Goal: Task Accomplishment & Management: Manage account settings

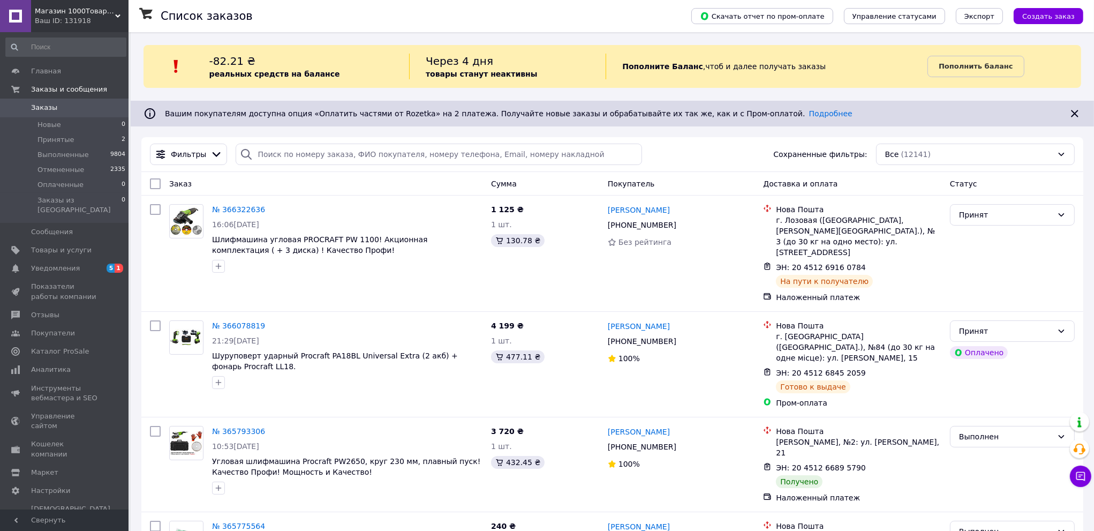
click at [241, 63] on span "-82.21 ₴" at bounding box center [232, 61] width 46 height 13
click at [52, 245] on span "Товары и услуги" at bounding box center [61, 250] width 61 height 10
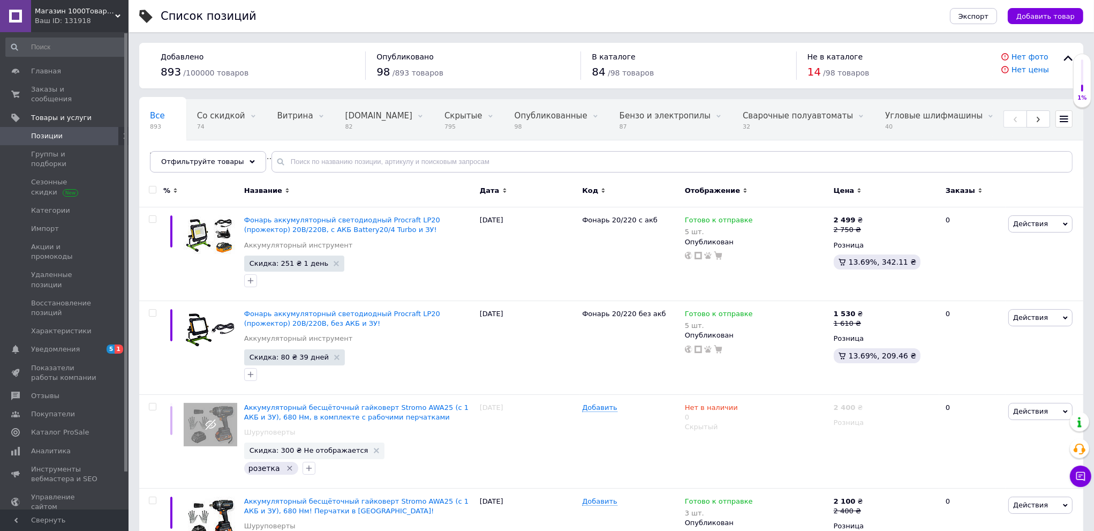
click at [144, 202] on div at bounding box center [151, 192] width 24 height 29
click at [1024, 225] on span "Действия" at bounding box center [1030, 224] width 35 height 8
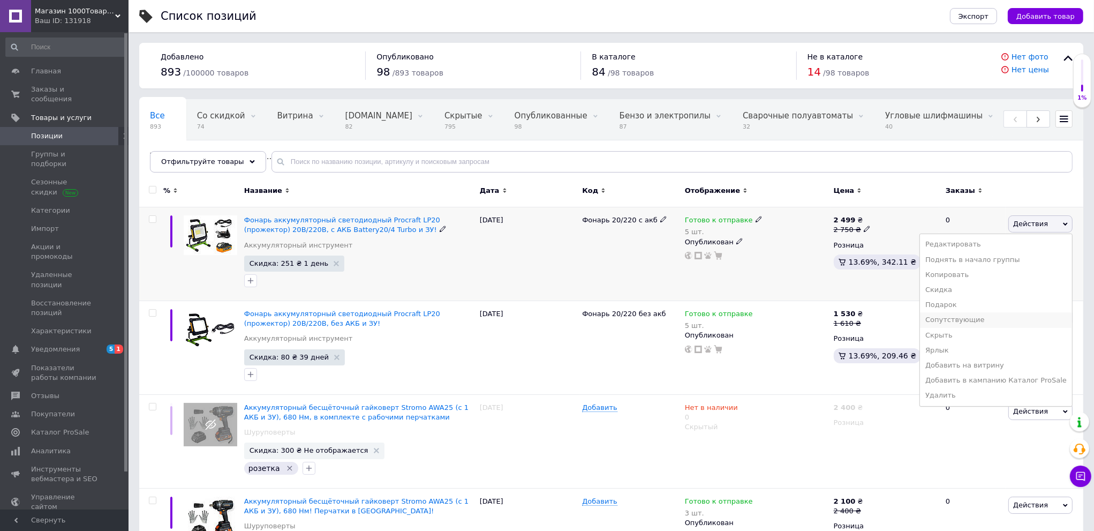
click at [971, 317] on li "Сопутствующие" at bounding box center [996, 319] width 152 height 15
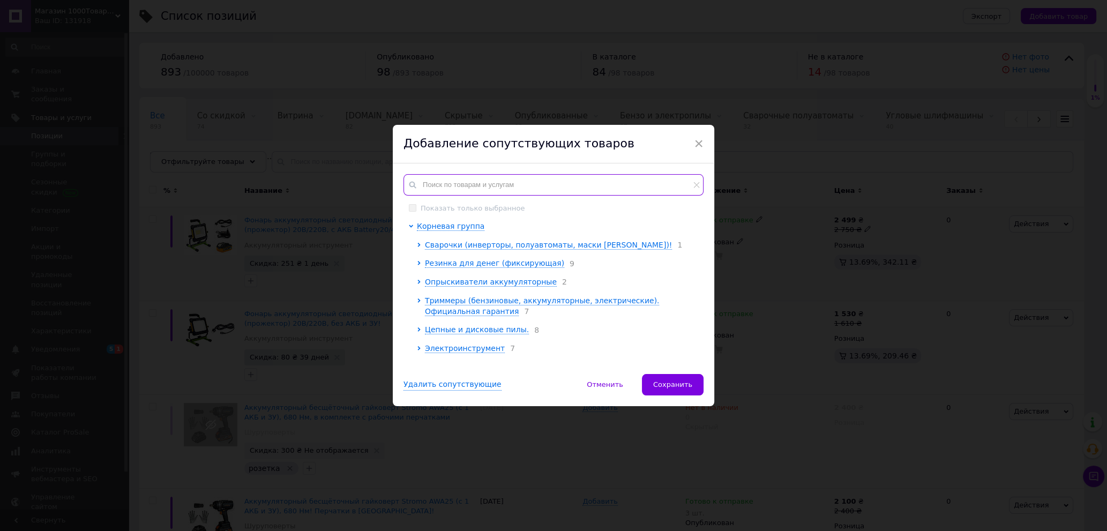
click at [520, 187] on input "text" at bounding box center [553, 184] width 300 height 21
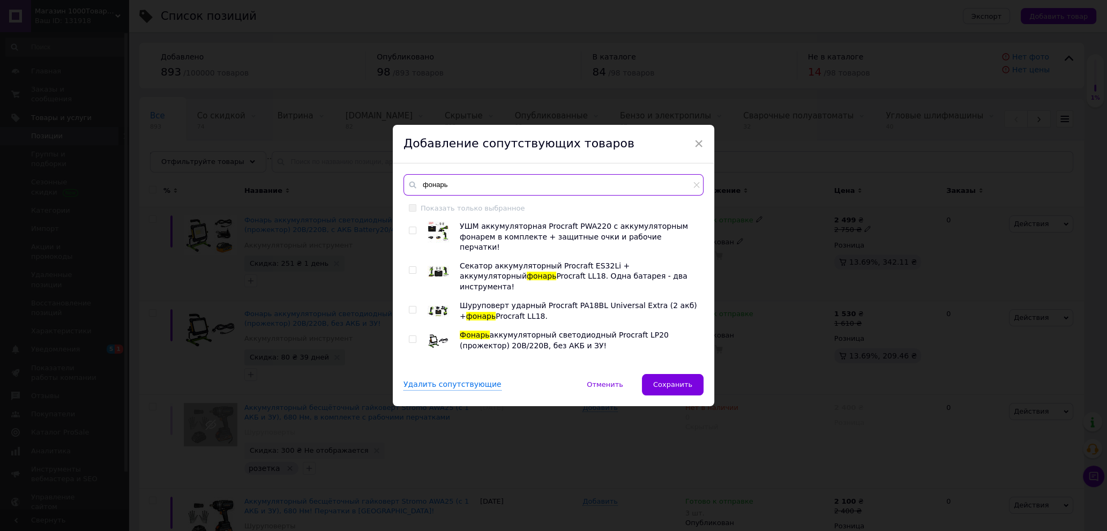
type input "фонарь"
drag, startPoint x: 407, startPoint y: 228, endPoint x: 411, endPoint y: 247, distance: 19.6
click at [409, 228] on input "checkbox" at bounding box center [412, 230] width 7 height 7
checkbox input "true"
click at [411, 267] on input "checkbox" at bounding box center [412, 270] width 7 height 7
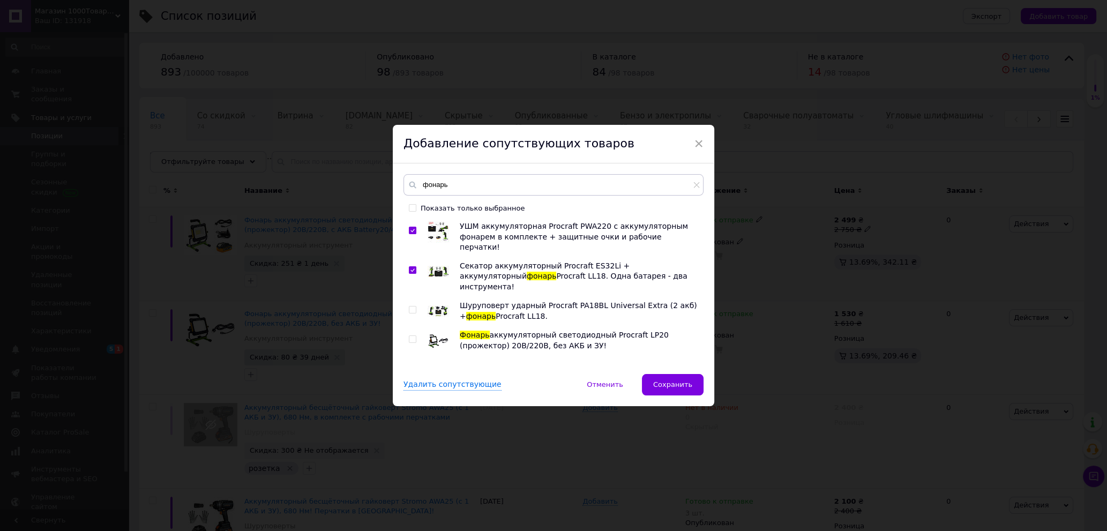
checkbox input "true"
click at [409, 306] on input "checkbox" at bounding box center [412, 309] width 7 height 7
checkbox input "true"
drag, startPoint x: 408, startPoint y: 317, endPoint x: 470, endPoint y: 342, distance: 66.3
click at [411, 336] on input "checkbox" at bounding box center [412, 339] width 7 height 7
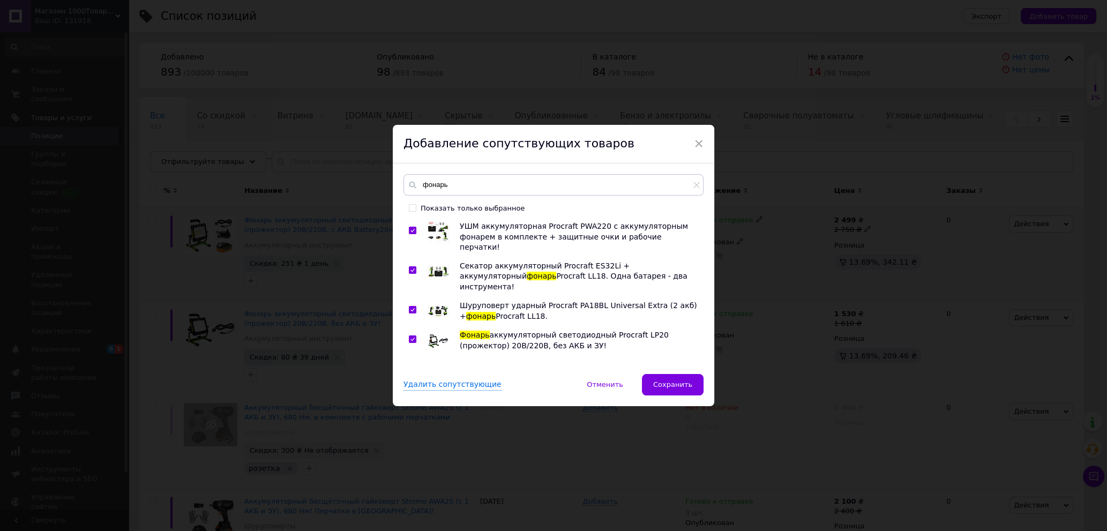
checkbox input "true"
click at [659, 380] on span "Сохранить" at bounding box center [672, 384] width 39 height 8
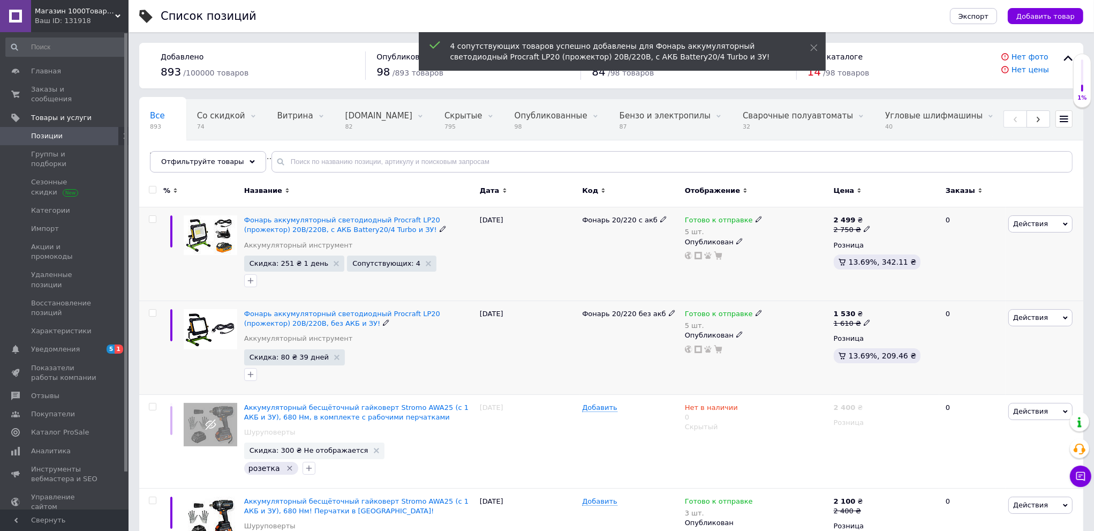
click at [1050, 318] on span "Действия" at bounding box center [1041, 317] width 64 height 17
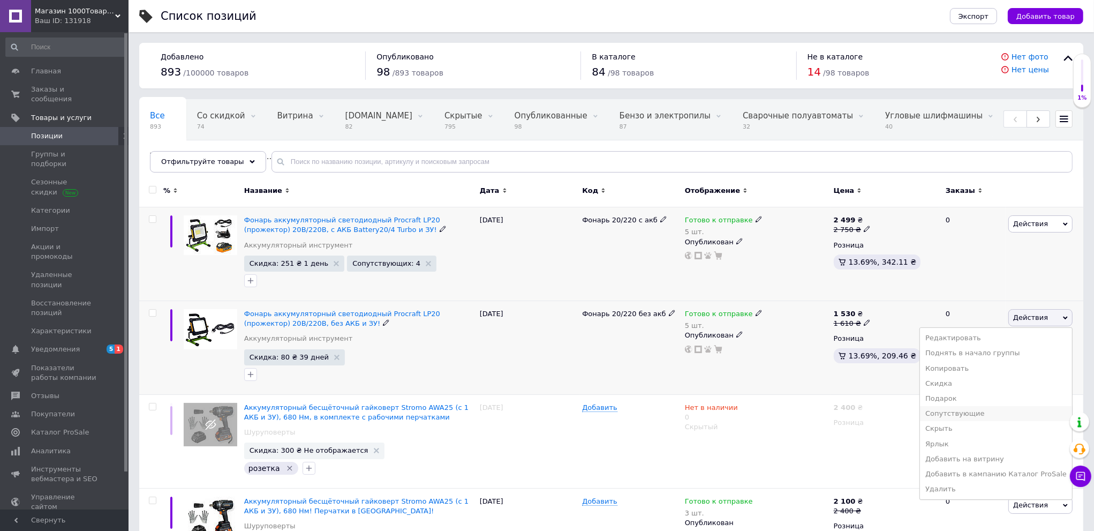
click at [965, 412] on li "Сопутствующие" at bounding box center [996, 413] width 152 height 15
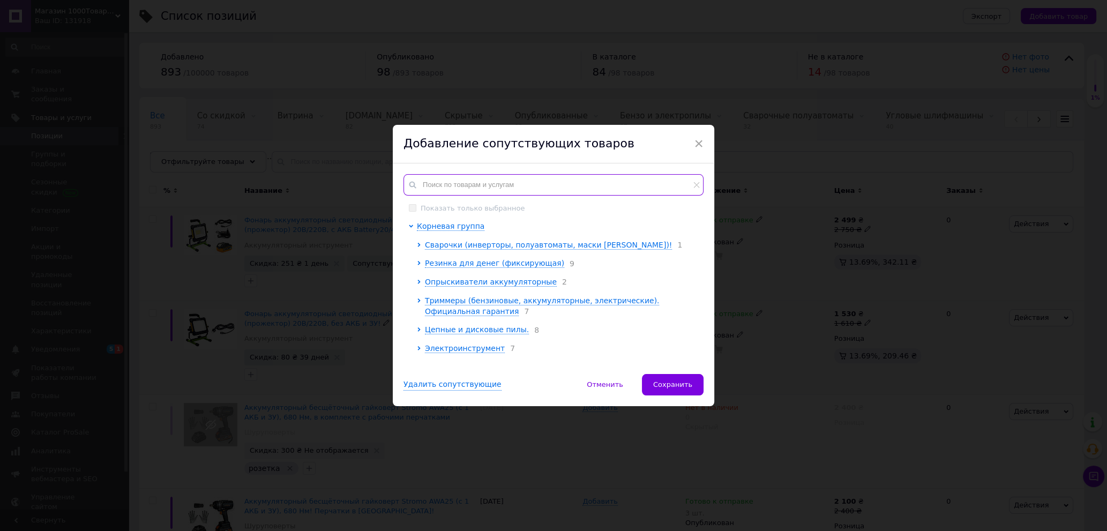
click at [456, 182] on input "text" at bounding box center [553, 184] width 300 height 21
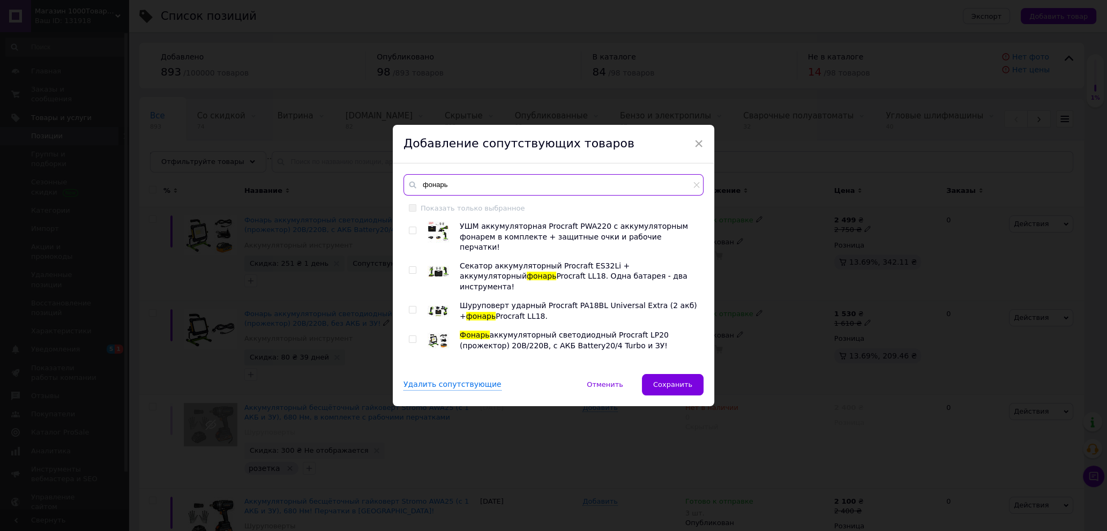
type input "фонарь"
click at [412, 227] on input "checkbox" at bounding box center [412, 230] width 7 height 7
checkbox input "true"
click at [410, 267] on input "checkbox" at bounding box center [412, 270] width 7 height 7
checkbox input "true"
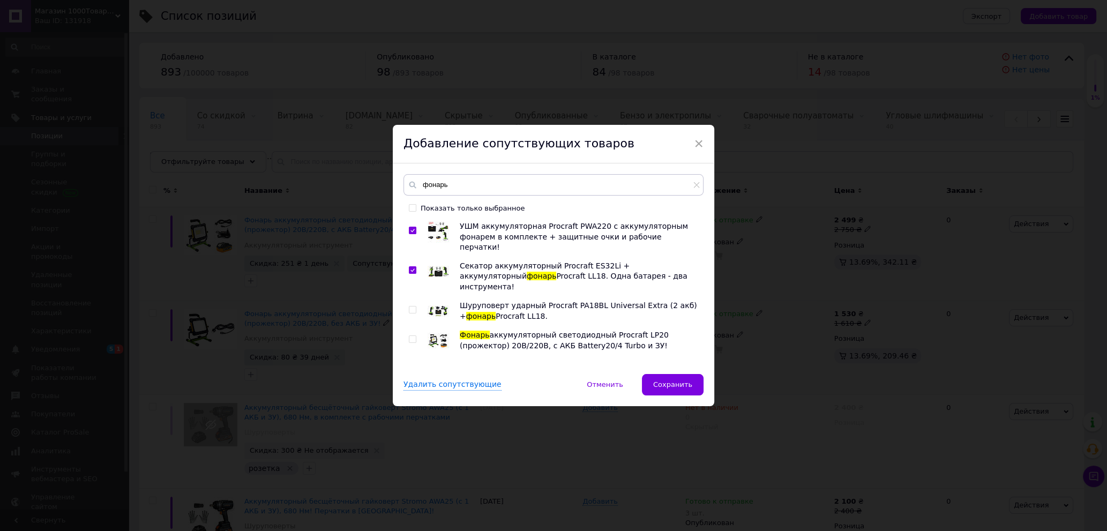
click at [412, 306] on input "checkbox" at bounding box center [412, 309] width 7 height 7
checkbox input "true"
click at [409, 336] on input "checkbox" at bounding box center [412, 339] width 7 height 7
checkbox input "true"
click at [668, 387] on span "Сохранить" at bounding box center [672, 384] width 39 height 8
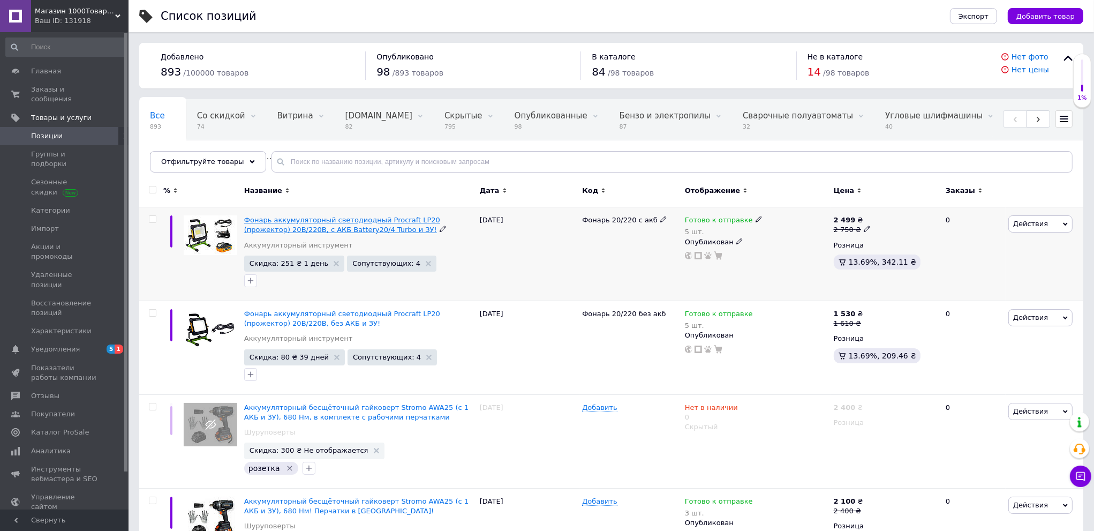
click at [292, 229] on span "Фонарь аккумуляторный светодиодный Procraft LP20 (прожектор) 20В/220В, c АКБ Ba…" at bounding box center [342, 225] width 196 height 18
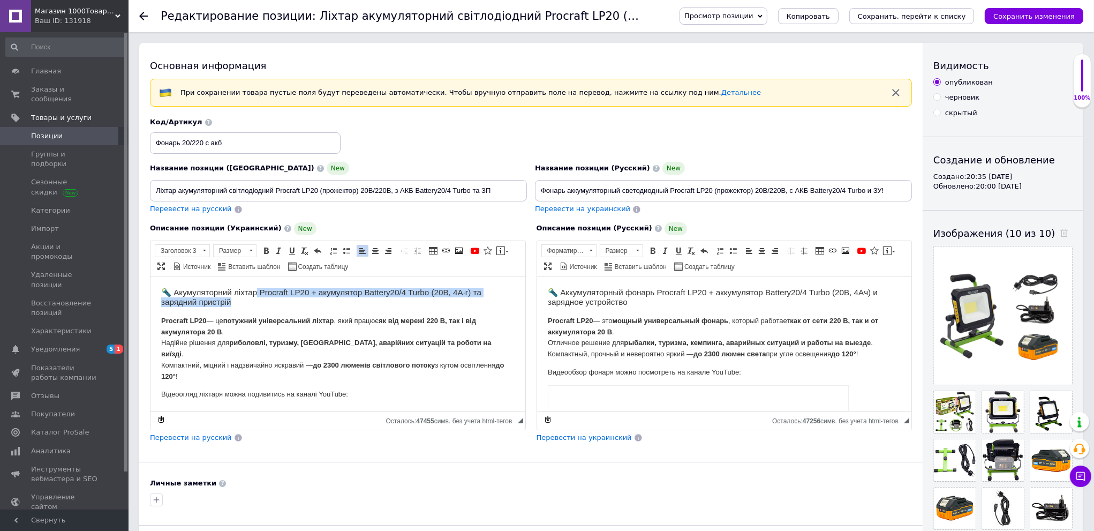
drag, startPoint x: 259, startPoint y: 296, endPoint x: 298, endPoint y: 295, distance: 39.1
click at [260, 297] on h3 "🔦 Акумуляторний ліхтар Procraft LP20 + акумулятор Battery20/4 Turbo (20В, 4А·г)…" at bounding box center [338, 297] width 354 height 20
drag, startPoint x: 708, startPoint y: 292, endPoint x: 730, endPoint y: 299, distance: 23.7
click at [708, 291] on h3 "🔦 Аккумуляторный фонарь Procraft LP20 + аккумулятор Battery20/4 Turbo (20В, 4Ач…" at bounding box center [724, 297] width 354 height 20
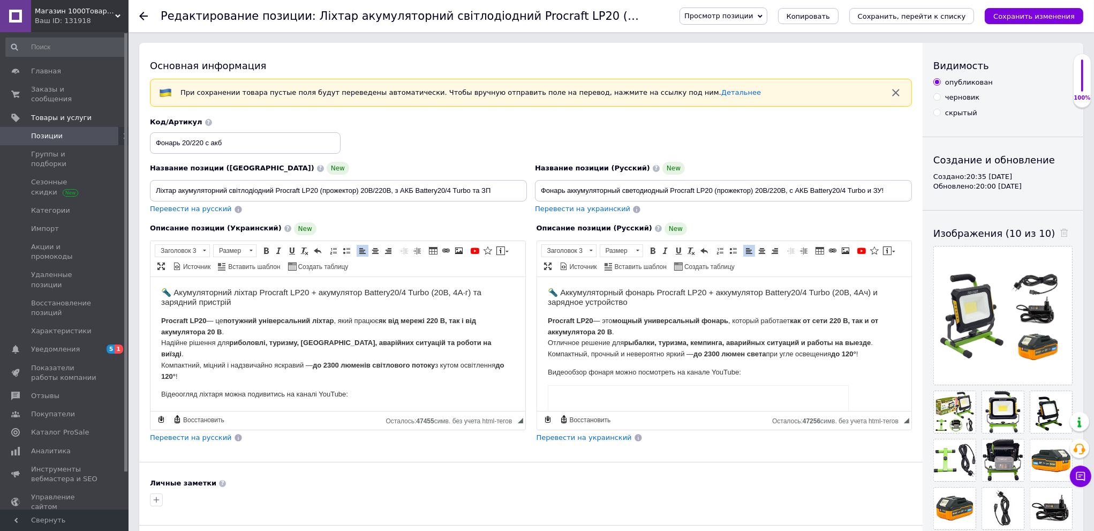
click at [273, 304] on h3 "🔦 Акумуляторний ліхтар Procraft LP20 + акумулятор Battery20/4 Turbo (20В, 4А·г)…" at bounding box center [338, 297] width 354 height 20
click at [653, 302] on h3 "🔦 Аккумуляторный фонарь Procraft LP20 + аккумулятор Battery20/4 Turbo (20В, 4Ач…" at bounding box center [724, 297] width 354 height 20
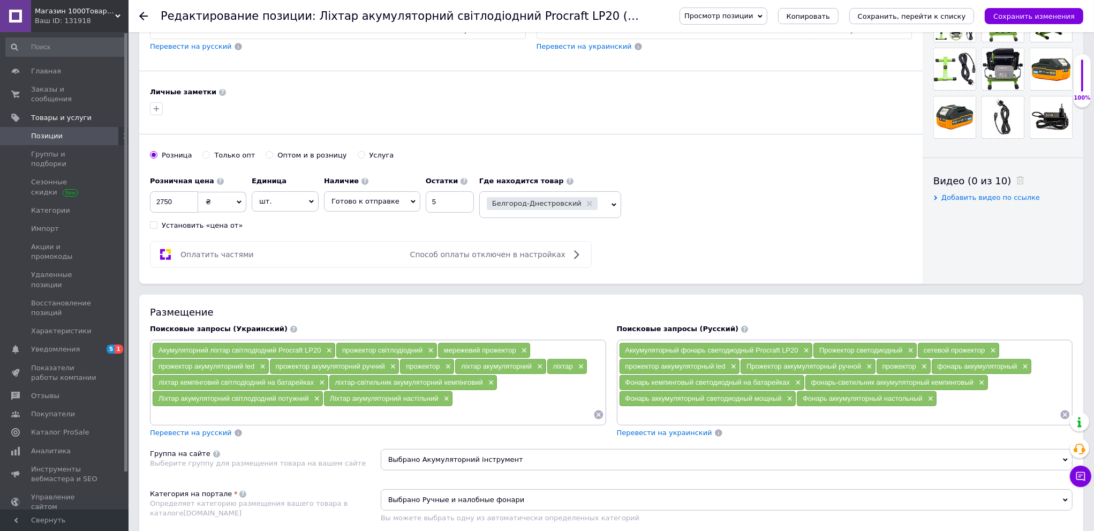
scroll to position [482, 0]
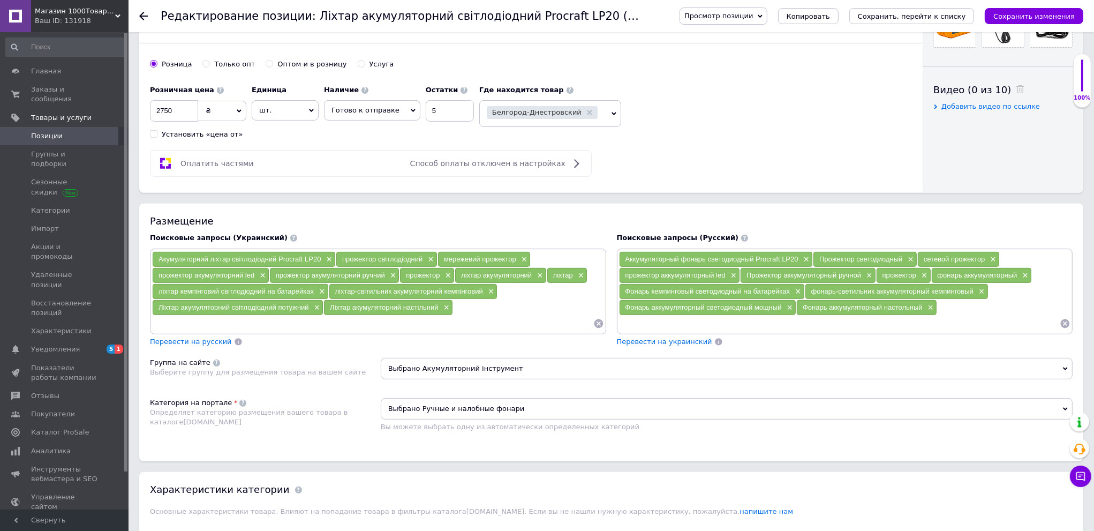
click at [529, 329] on input at bounding box center [372, 323] width 441 height 16
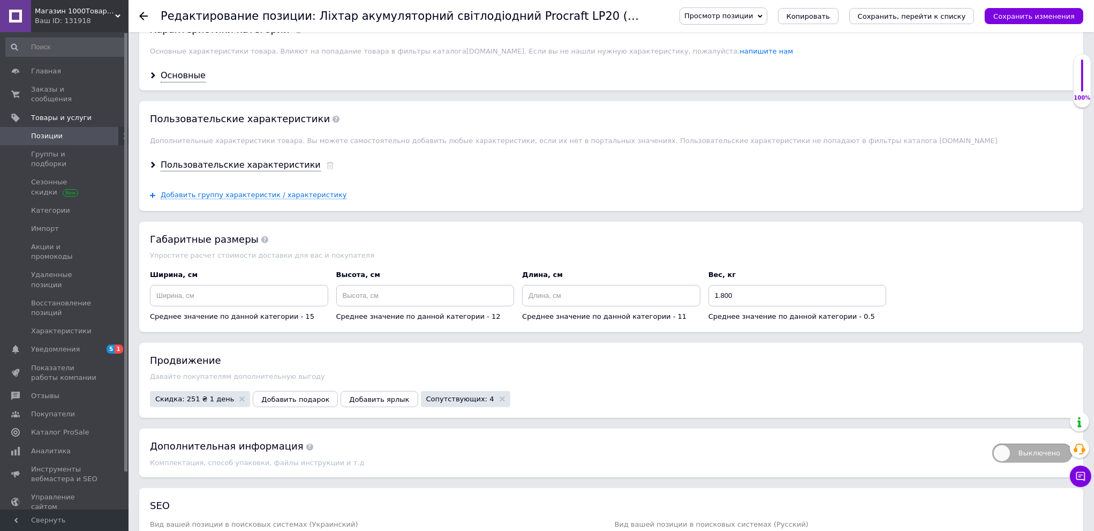
scroll to position [964, 0]
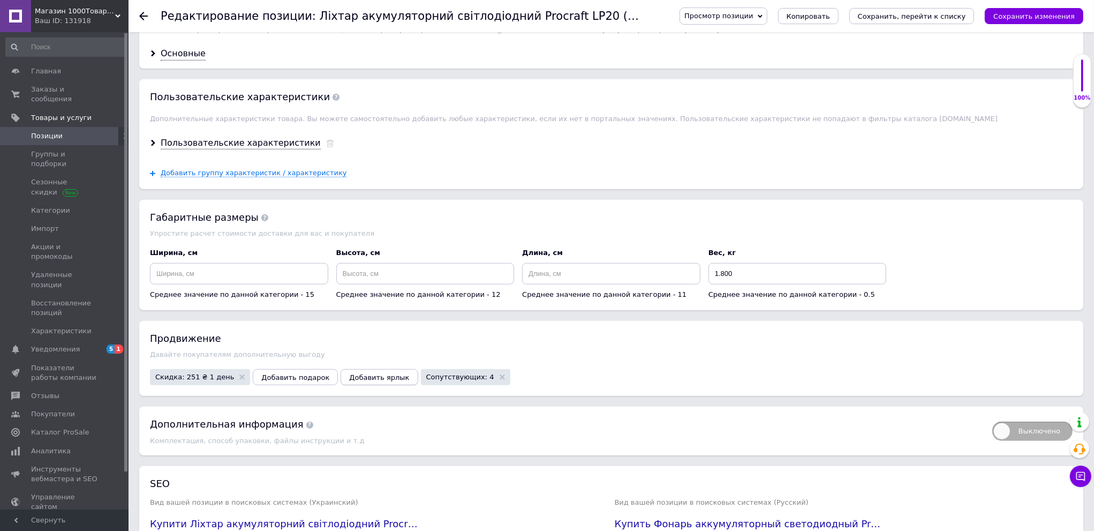
click at [355, 381] on span "Добавить ярлык" at bounding box center [379, 377] width 60 height 8
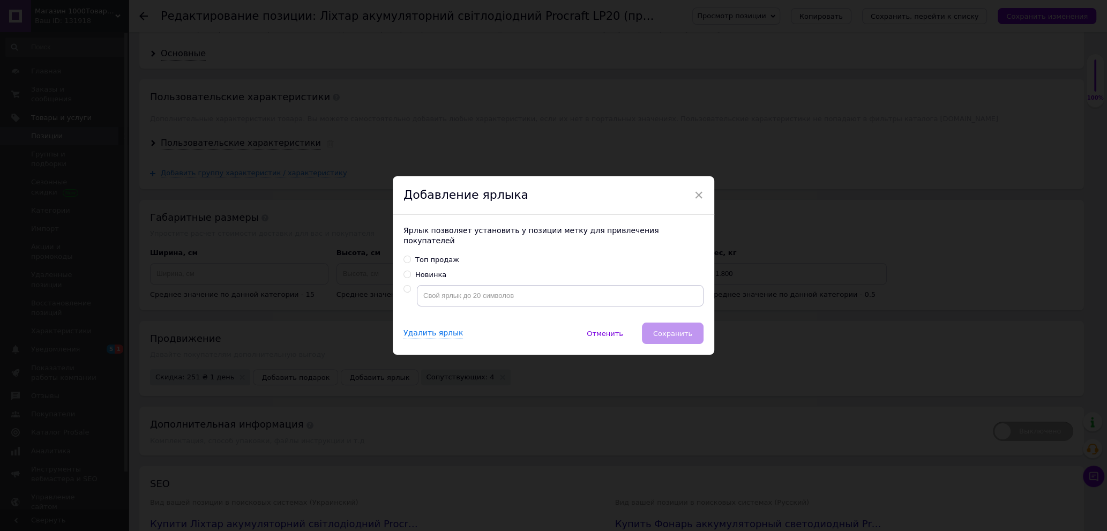
click at [405, 255] on input "Топ продаж" at bounding box center [406, 258] width 7 height 7
radio input "true"
click at [669, 329] on span "Сохранить" at bounding box center [672, 333] width 39 height 8
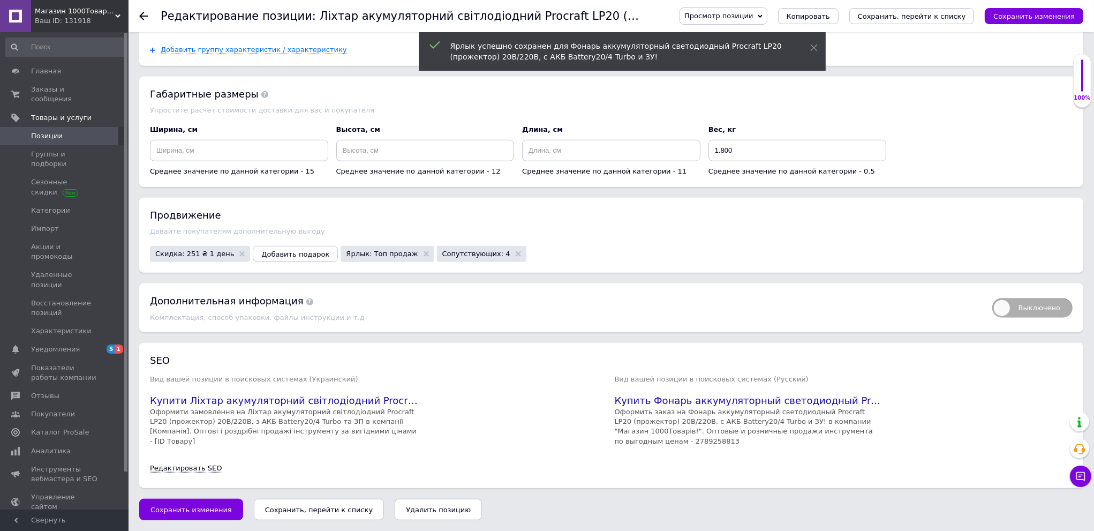
scroll to position [1103, 0]
click at [902, 16] on icon "Сохранить, перейти к списку" at bounding box center [912, 16] width 108 height 8
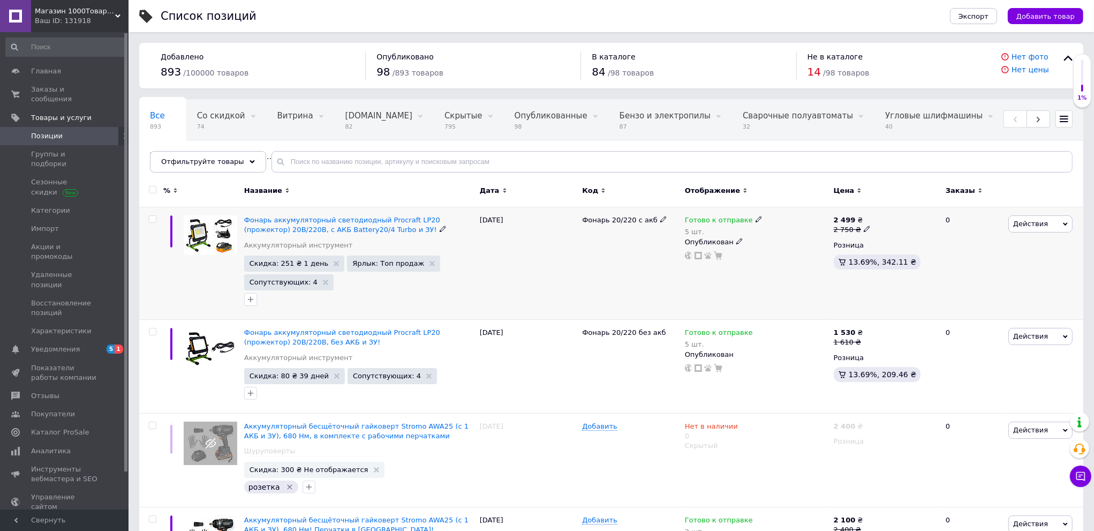
click at [150, 217] on input "checkbox" at bounding box center [152, 219] width 7 height 7
checkbox input "true"
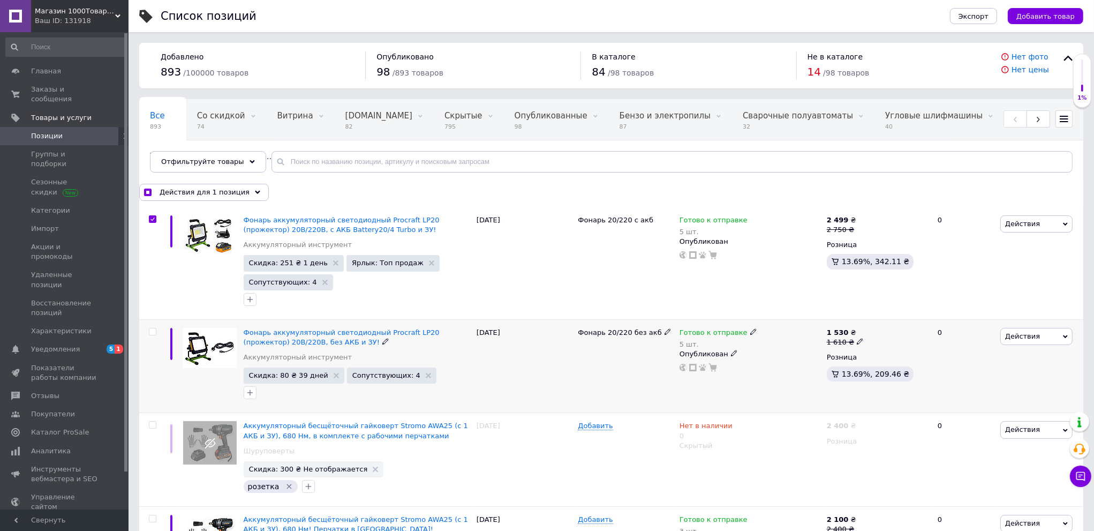
click at [152, 330] on input "checkbox" at bounding box center [152, 331] width 7 height 7
checkbox input "true"
click at [213, 193] on span "Действия для 2 позиции" at bounding box center [205, 192] width 91 height 10
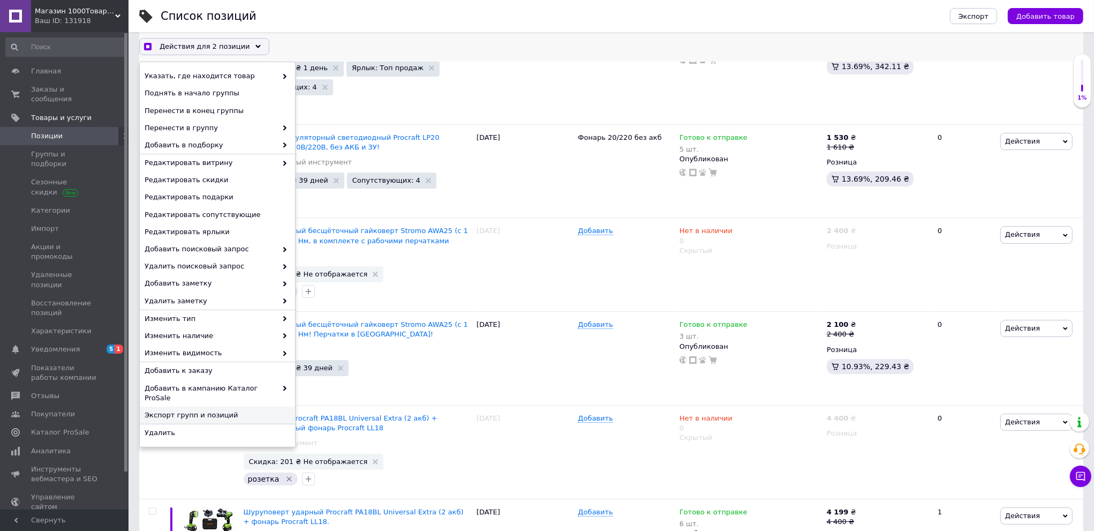
scroll to position [241, 0]
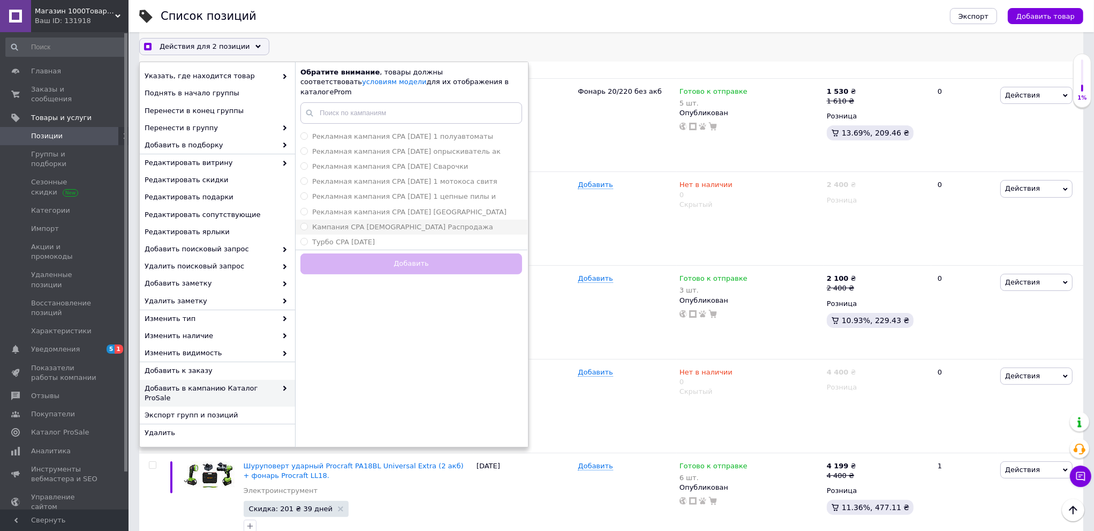
checkbox input "true"
drag, startPoint x: 398, startPoint y: 213, endPoint x: 397, endPoint y: 220, distance: 7.0
click at [398, 223] on span "Кампания CPA [DEMOGRAPHIC_DATA] Распродажа" at bounding box center [402, 227] width 181 height 8
click at [307, 223] on input "Кампания CPA [DEMOGRAPHIC_DATA] Распродажа" at bounding box center [303, 226] width 7 height 7
radio input "true"
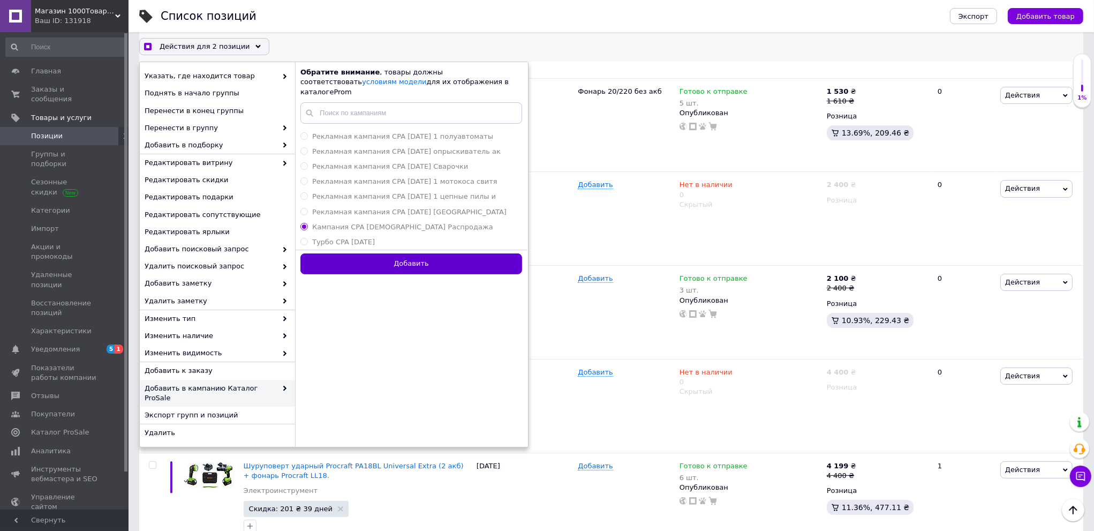
checkbox input "true"
click at [399, 254] on button "Добавить" at bounding box center [411, 263] width 222 height 21
radio input "false"
checkbox input "false"
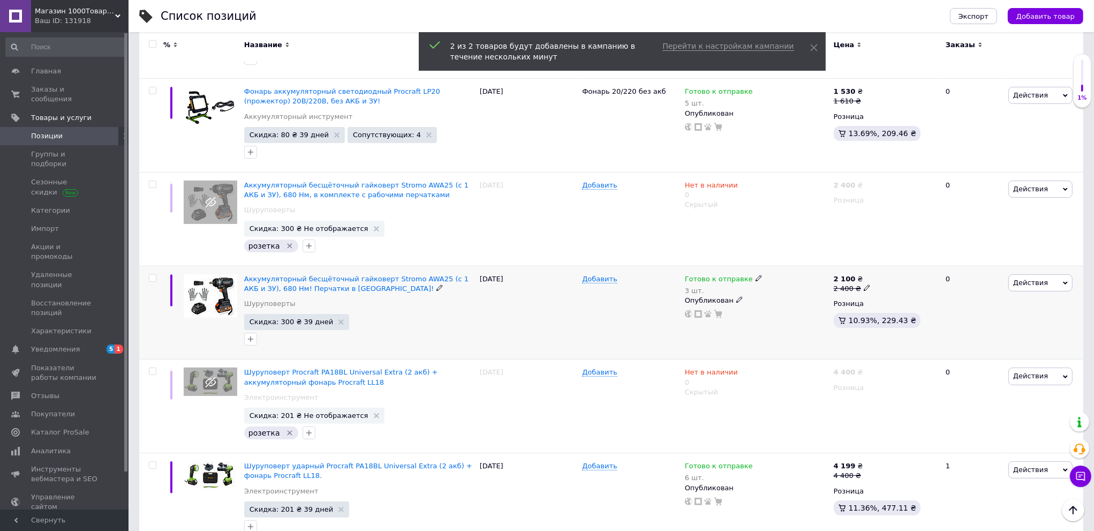
scroll to position [80, 0]
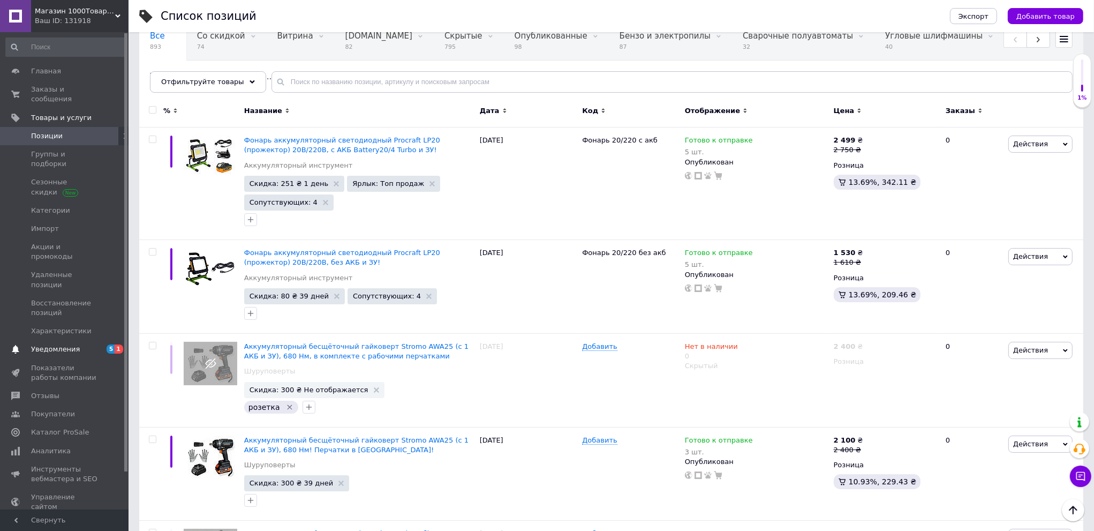
click at [55, 344] on span "Уведомления" at bounding box center [55, 349] width 49 height 10
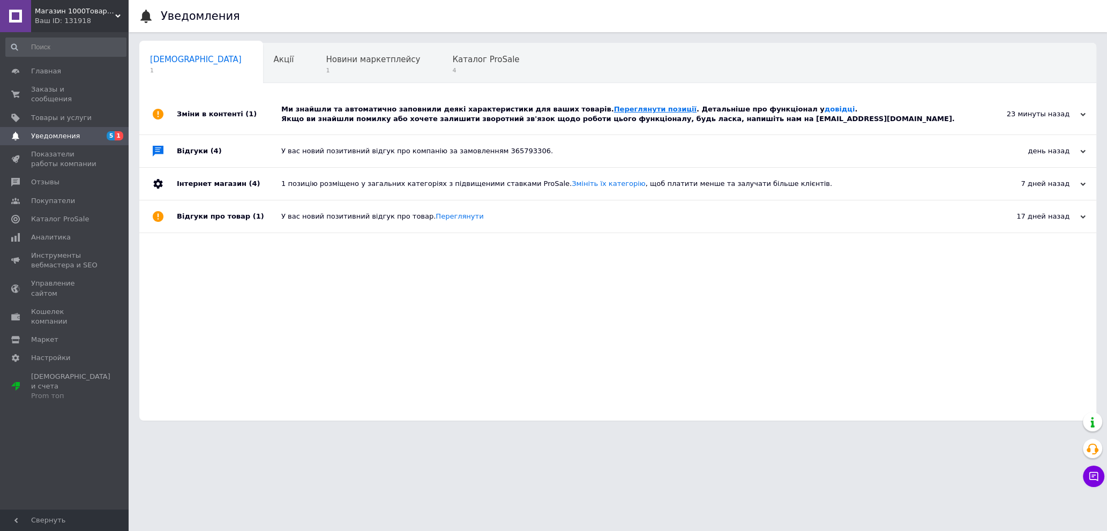
click at [614, 106] on link "Переглянути позиції" at bounding box center [655, 109] width 82 height 8
